Goal: Information Seeking & Learning: Learn about a topic

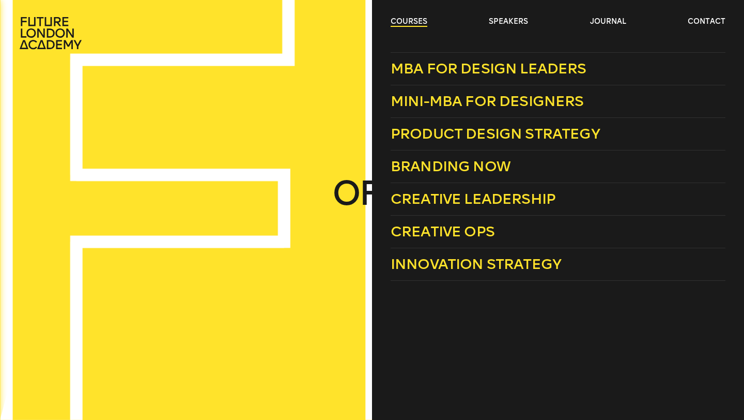
click at [416, 22] on link "courses" at bounding box center [409, 22] width 37 height 10
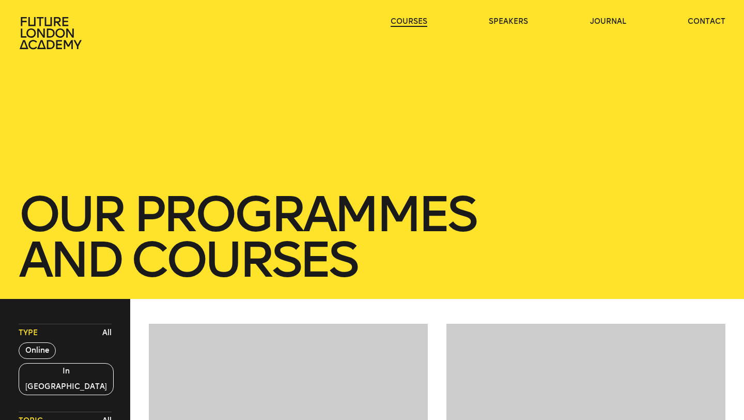
click at [416, 22] on link "courses" at bounding box center [409, 22] width 37 height 10
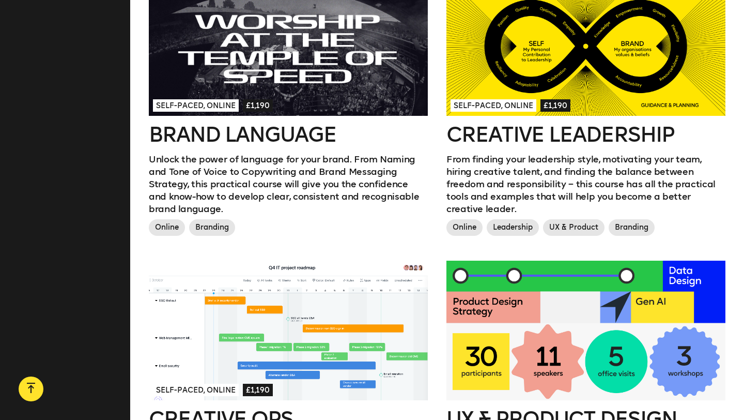
scroll to position [821, 0]
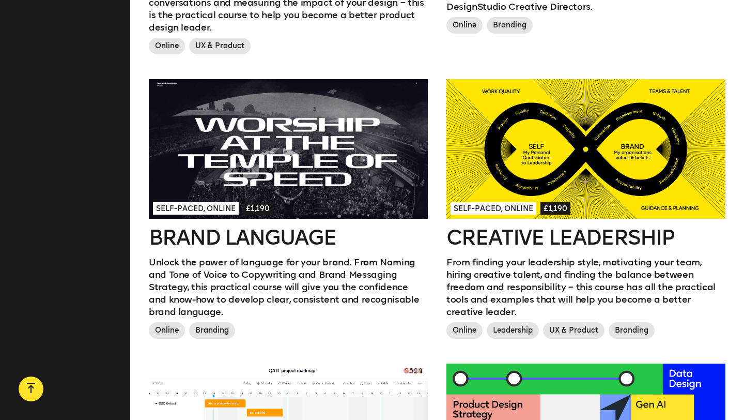
click at [478, 184] on div at bounding box center [586, 149] width 279 height 140
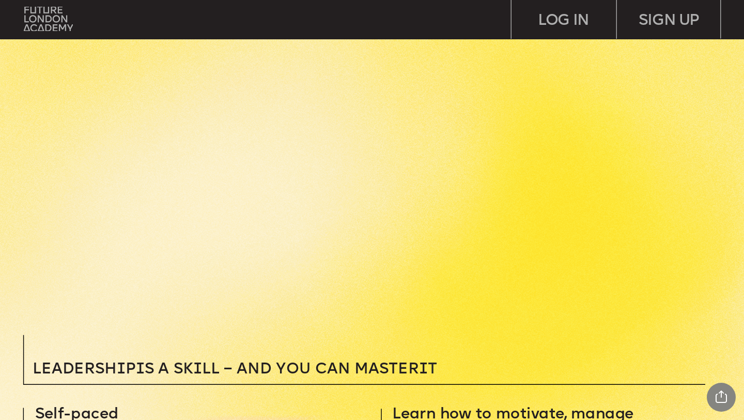
scroll to position [363, 0]
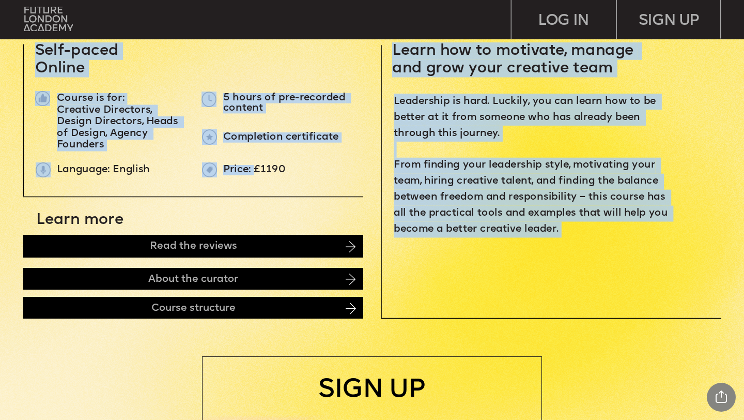
drag, startPoint x: 293, startPoint y: 164, endPoint x: 256, endPoint y: 167, distance: 36.8
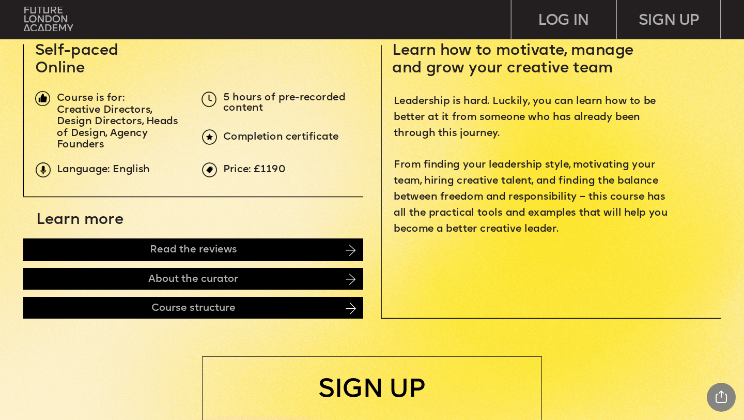
click at [256, 171] on span "Price: £1190" at bounding box center [254, 169] width 63 height 9
drag, startPoint x: 253, startPoint y: 170, endPoint x: 286, endPoint y: 170, distance: 33.6
click at [286, 170] on p "Price: £1190" at bounding box center [397, 170] width 349 height 10
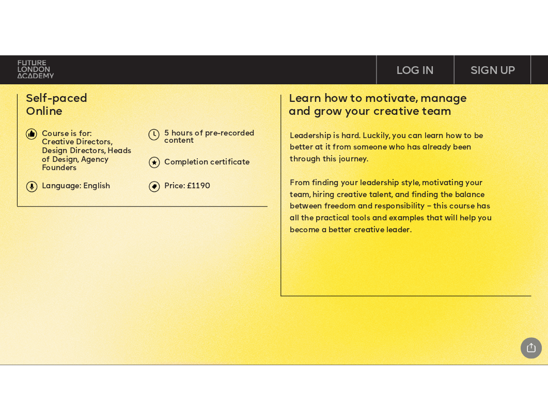
scroll to position [361, 0]
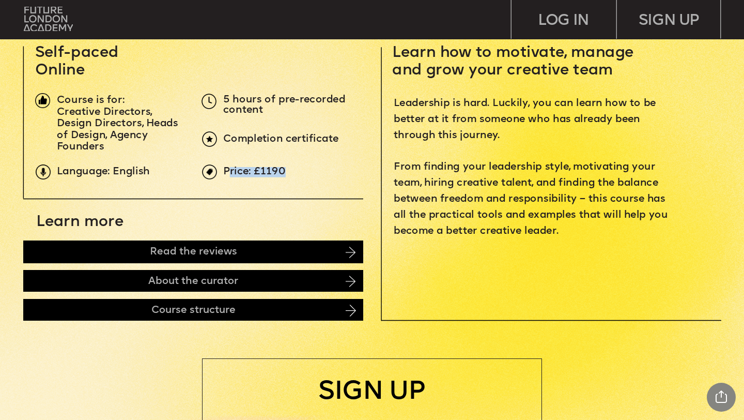
drag, startPoint x: 283, startPoint y: 170, endPoint x: 229, endPoint y: 167, distance: 54.3
click at [229, 167] on p "Price: £1190" at bounding box center [397, 172] width 349 height 10
drag, startPoint x: 224, startPoint y: 169, endPoint x: 289, endPoint y: 169, distance: 65.1
click at [289, 169] on p "Price: £1190" at bounding box center [397, 172] width 349 height 10
copy span "Price: £1190"
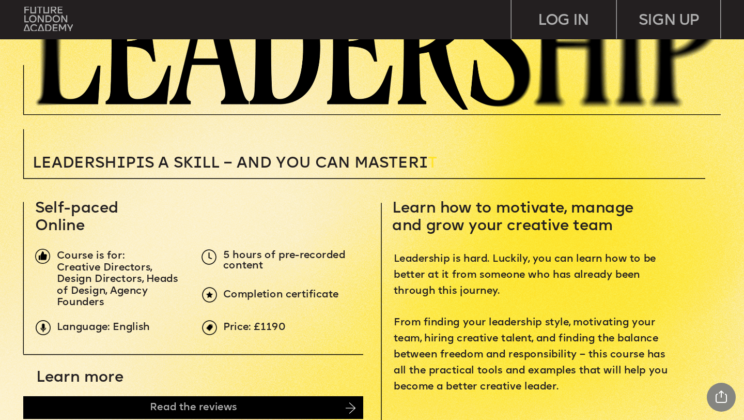
scroll to position [220, 0]
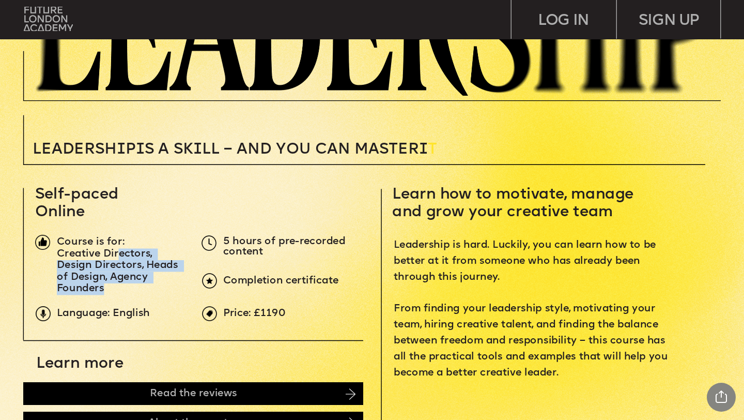
drag, startPoint x: 117, startPoint y: 251, endPoint x: 169, endPoint y: 287, distance: 63.2
click at [169, 287] on p "Creative Directors, Design Directors, Heads of Design, Agency Founders" at bounding box center [121, 272] width 129 height 47
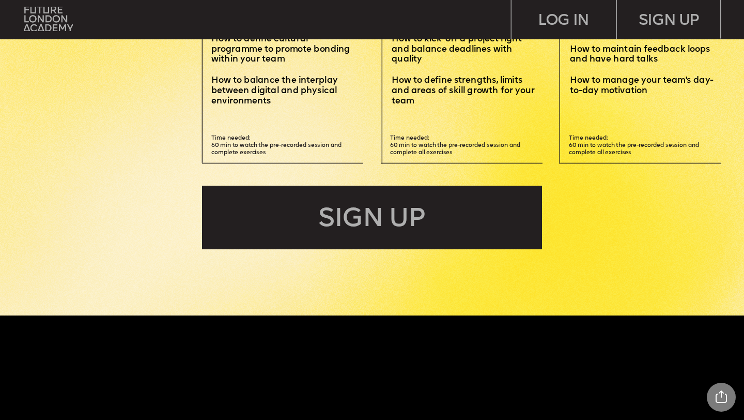
scroll to position [2568, 0]
